Goal: Check status: Check status

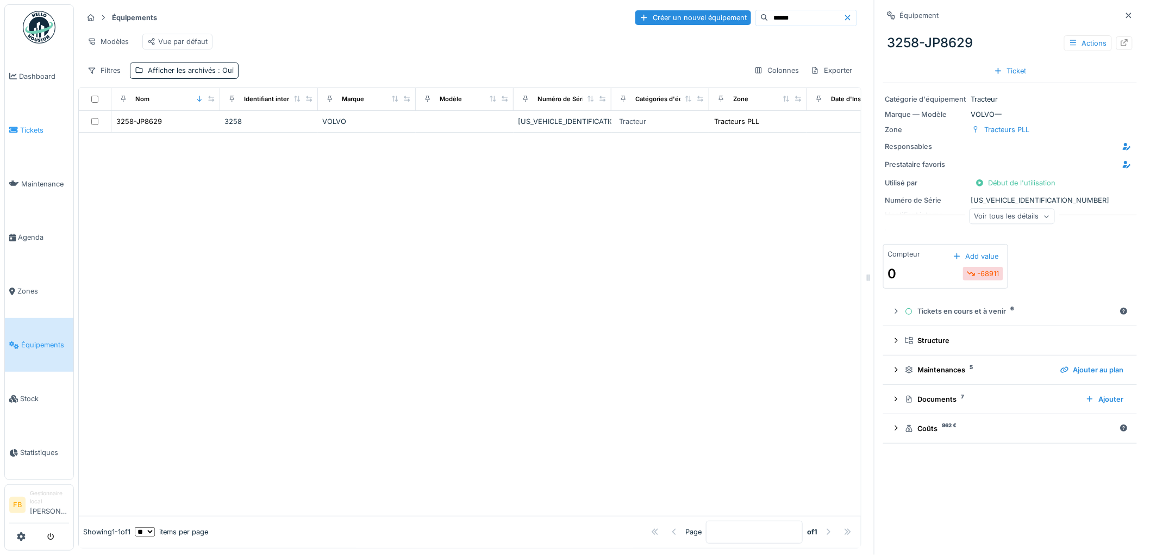
click at [30, 127] on span "Tickets" at bounding box center [44, 130] width 49 height 10
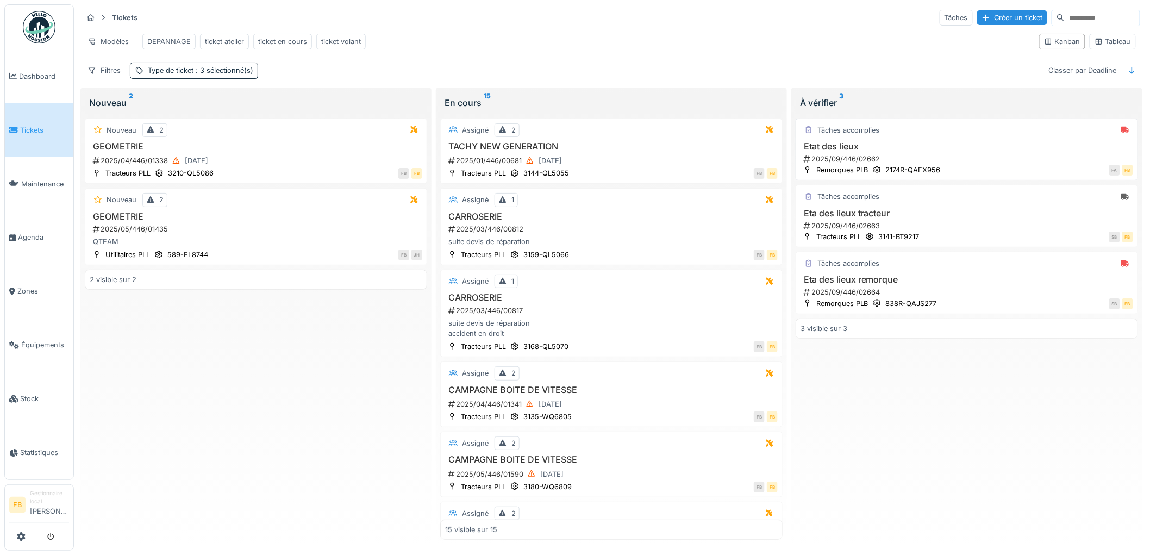
click at [939, 152] on h3 "Etat des lieux" at bounding box center [966, 146] width 333 height 10
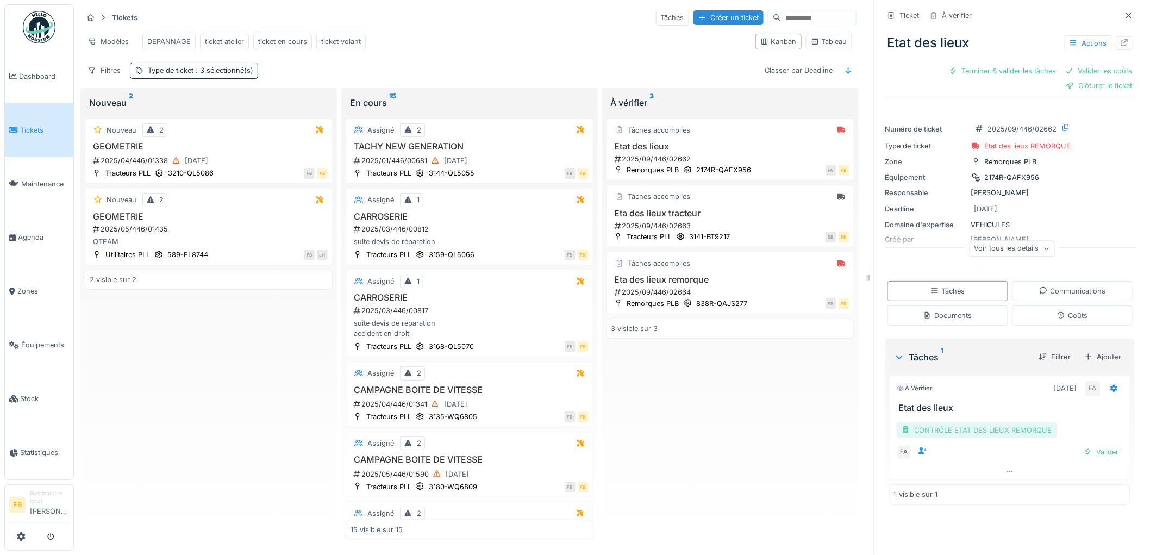
scroll to position [9, 0]
click at [1017, 422] on div "CONTRÔLE ETAT DES LIEUX REMORQUE" at bounding box center [977, 430] width 160 height 16
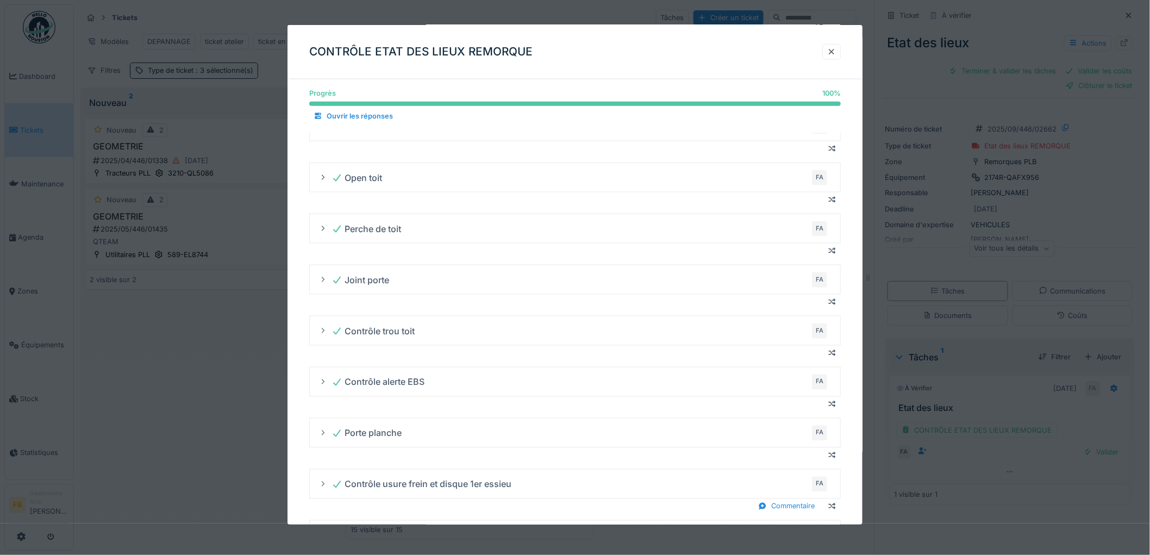
scroll to position [681, 0]
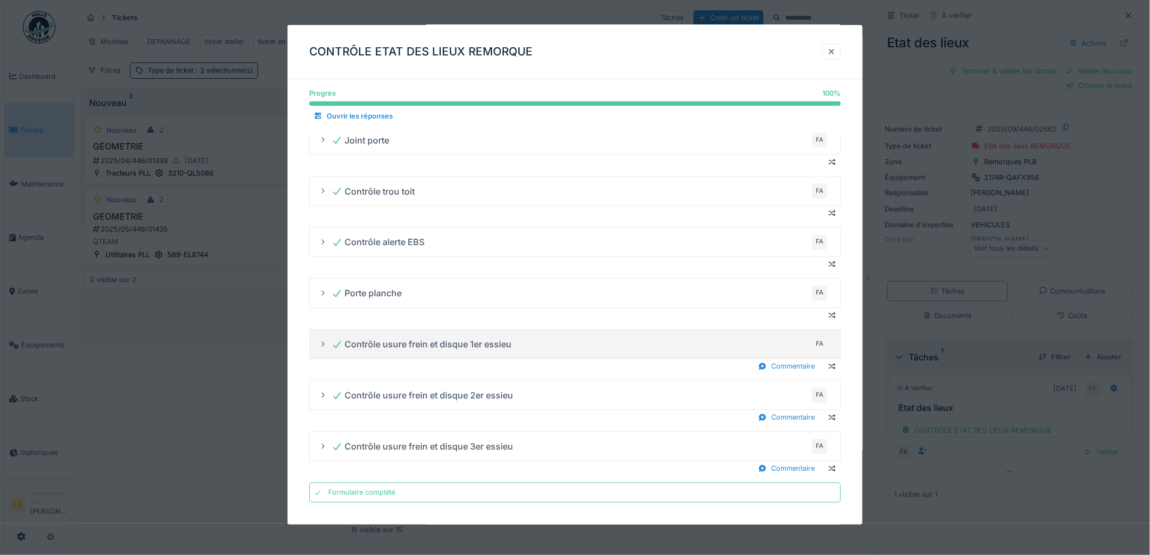
click at [420, 340] on div "Contrôle usure frein et disque 1er essieu" at bounding box center [421, 344] width 180 height 13
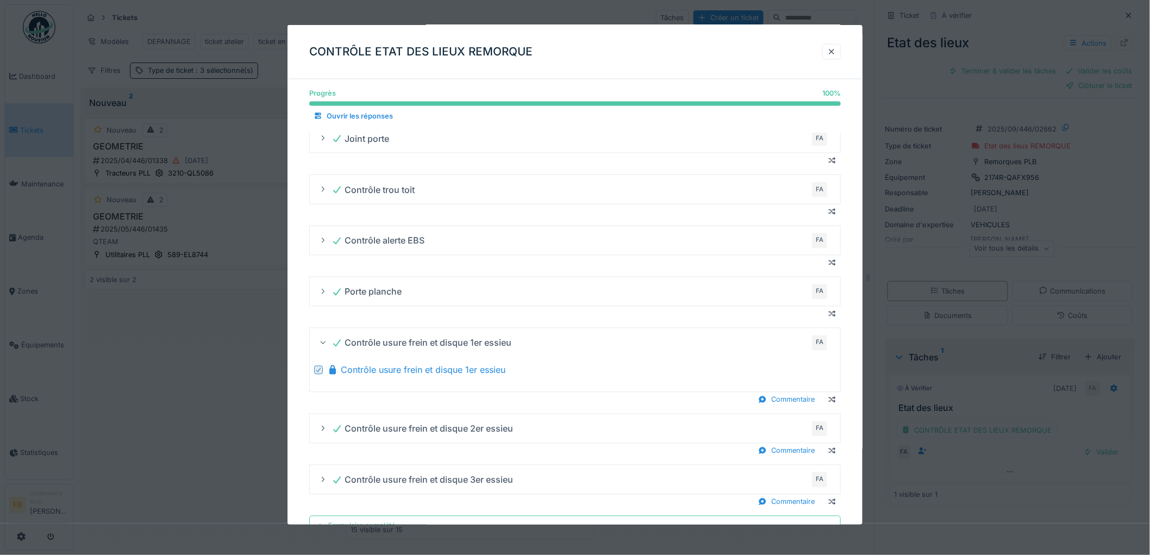
click at [420, 340] on div "Contrôle usure frein et disque 1er essieu" at bounding box center [421, 342] width 180 height 13
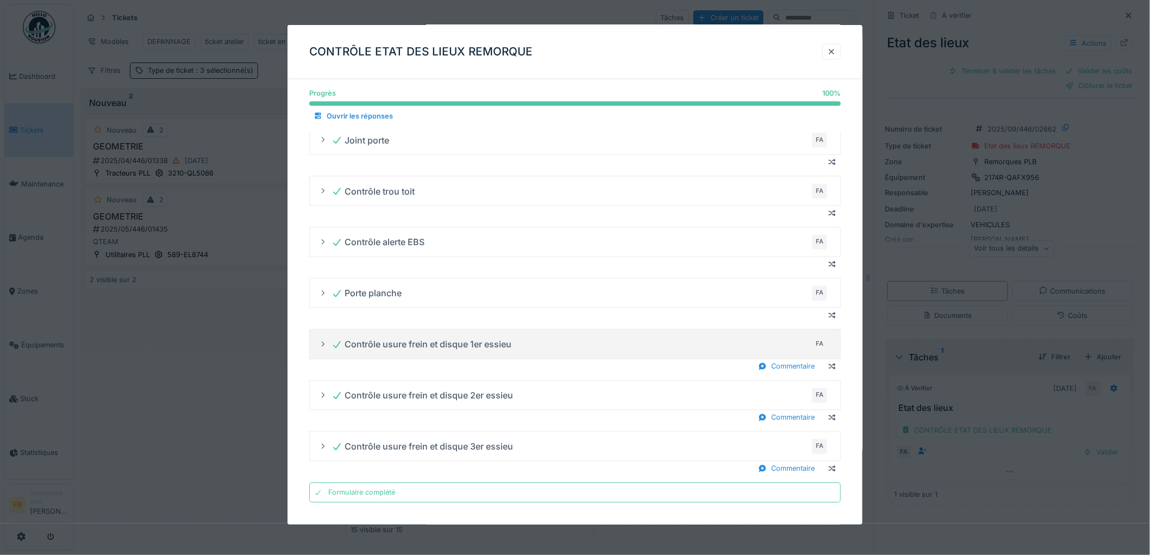
click at [377, 346] on div "Contrôle usure frein et disque 1er essieu" at bounding box center [421, 344] width 180 height 13
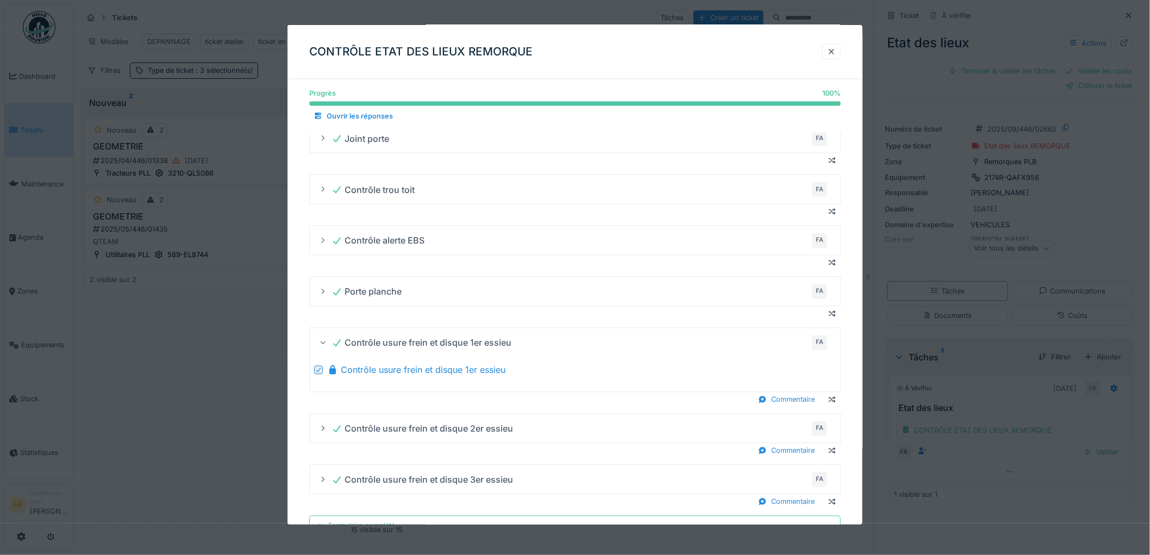
click at [373, 346] on div "Contrôle usure frein et disque 1er essieu" at bounding box center [421, 342] width 180 height 13
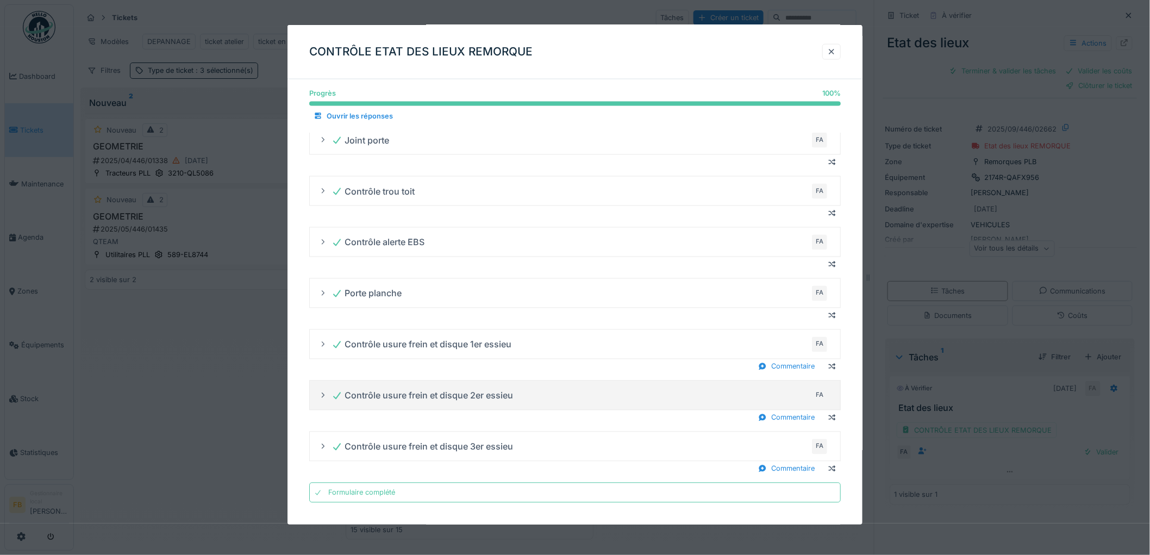
click at [367, 395] on div "Contrôle usure frein et disque 2er essieu" at bounding box center [422, 395] width 182 height 13
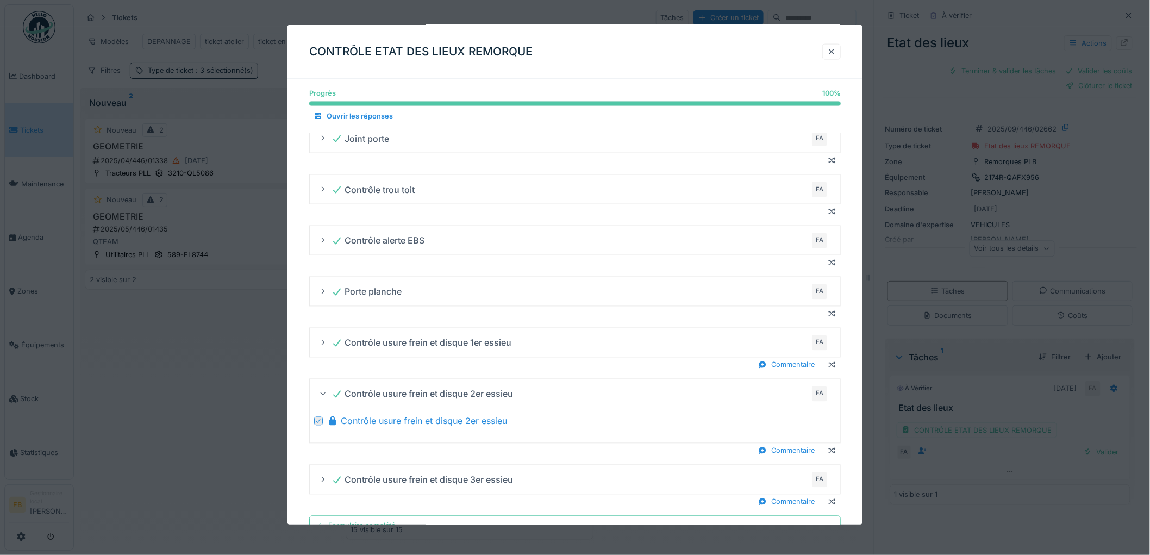
click at [367, 395] on div "Contrôle usure frein et disque 2er essieu" at bounding box center [422, 393] width 182 height 13
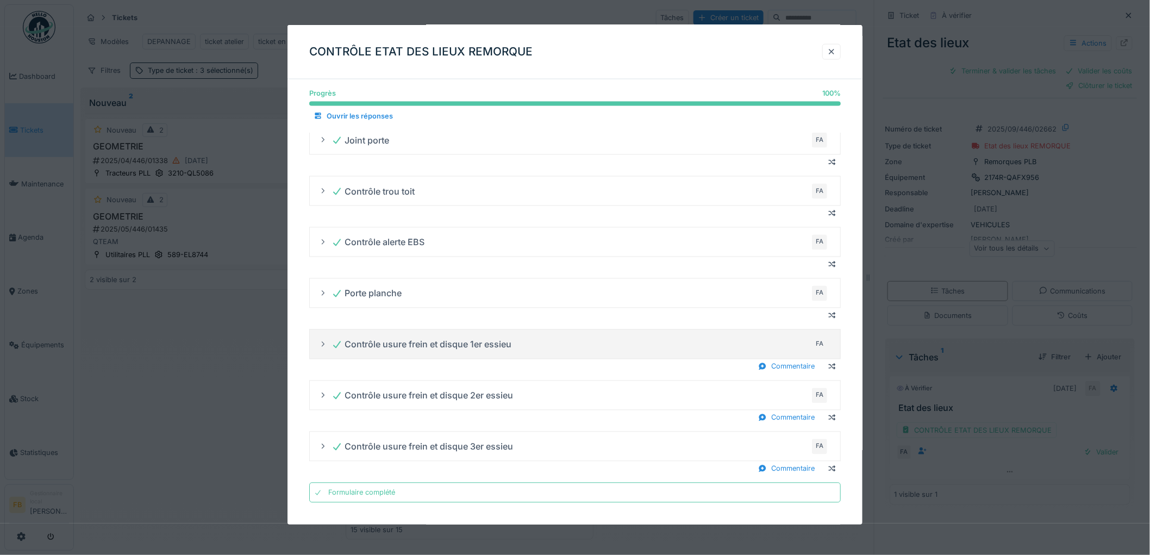
scroll to position [9, 0]
click at [409, 359] on div "Commentaire" at bounding box center [574, 366] width 531 height 15
click at [393, 346] on div "Contrôle usure frein et disque 1er essieu" at bounding box center [421, 344] width 180 height 13
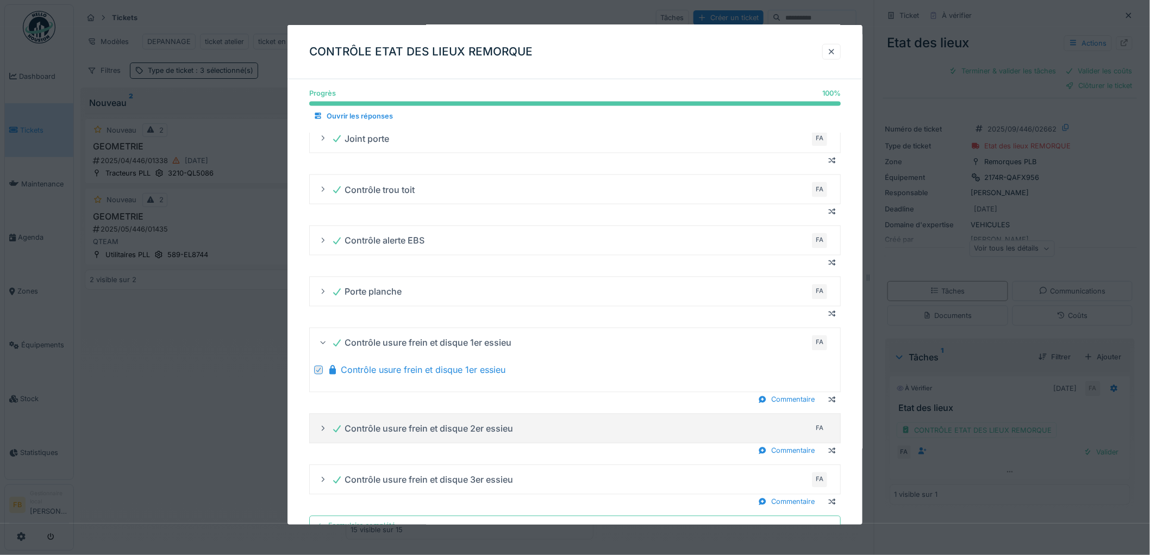
click at [392, 422] on div "Contrôle usure frein et disque 2er essieu FA" at bounding box center [579, 428] width 496 height 17
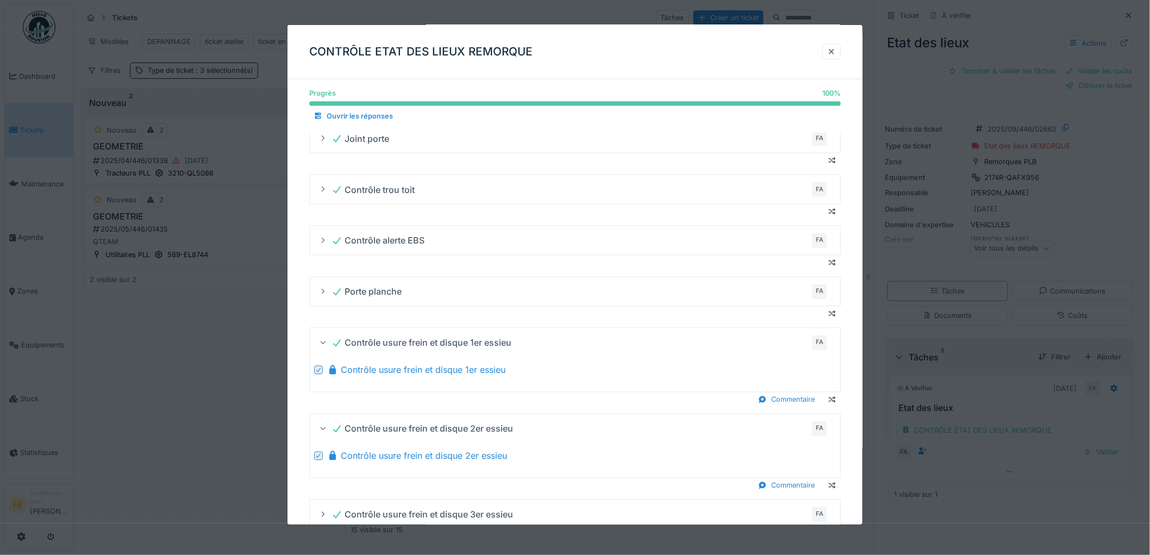
drag, startPoint x: 392, startPoint y: 455, endPoint x: 397, endPoint y: 446, distance: 10.5
click at [392, 456] on div "Contrôle usure frein et disque 2er essieu" at bounding box center [417, 455] width 180 height 13
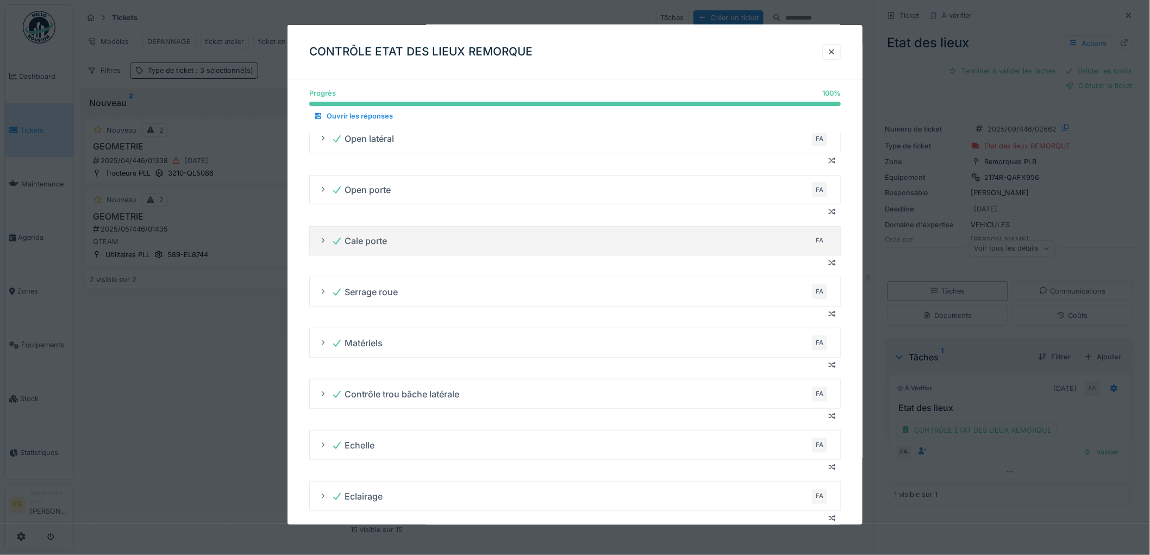
scroll to position [0, 0]
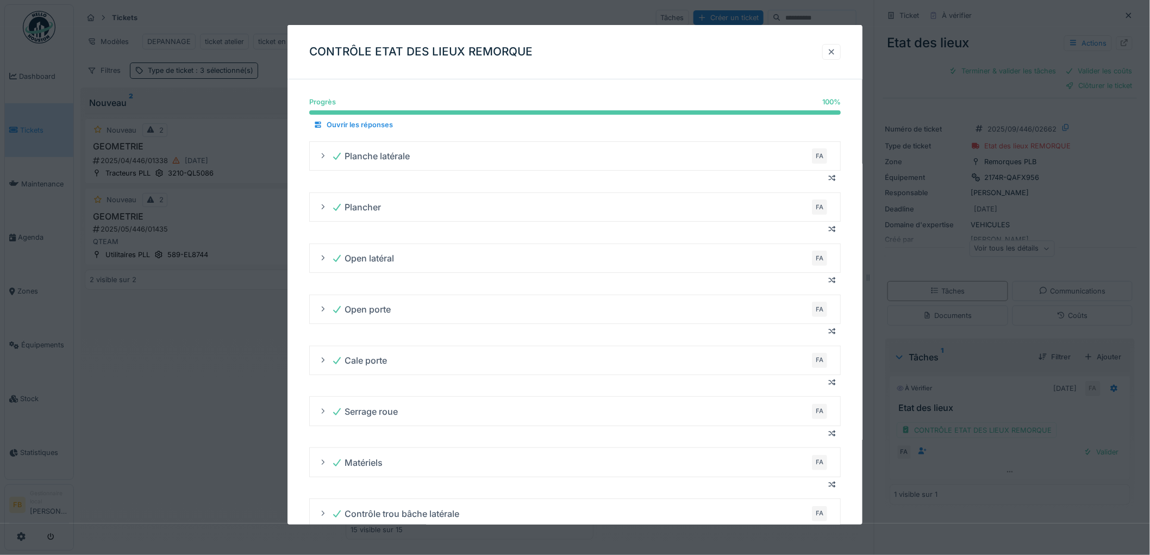
click at [833, 51] on div at bounding box center [831, 52] width 9 height 10
